Goal: Navigation & Orientation: Find specific page/section

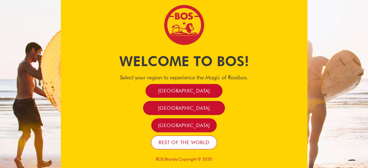
click at [174, 144] on span "Rest of the world" at bounding box center [184, 142] width 51 height 6
click at [175, 146] on link "Rest of the world" at bounding box center [184, 142] width 66 height 14
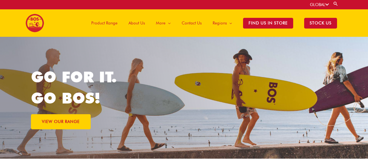
click at [105, 23] on span "Product Range" at bounding box center [104, 23] width 26 height 16
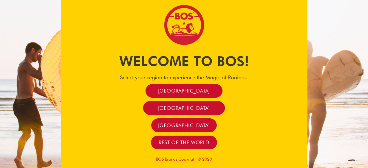
scroll to position [1, 0]
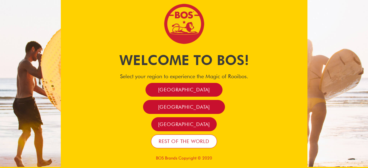
click at [179, 140] on span "Rest of the world" at bounding box center [184, 141] width 51 height 6
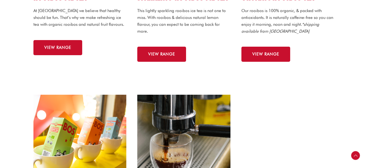
scroll to position [247, 0]
